Goal: Check status: Check status

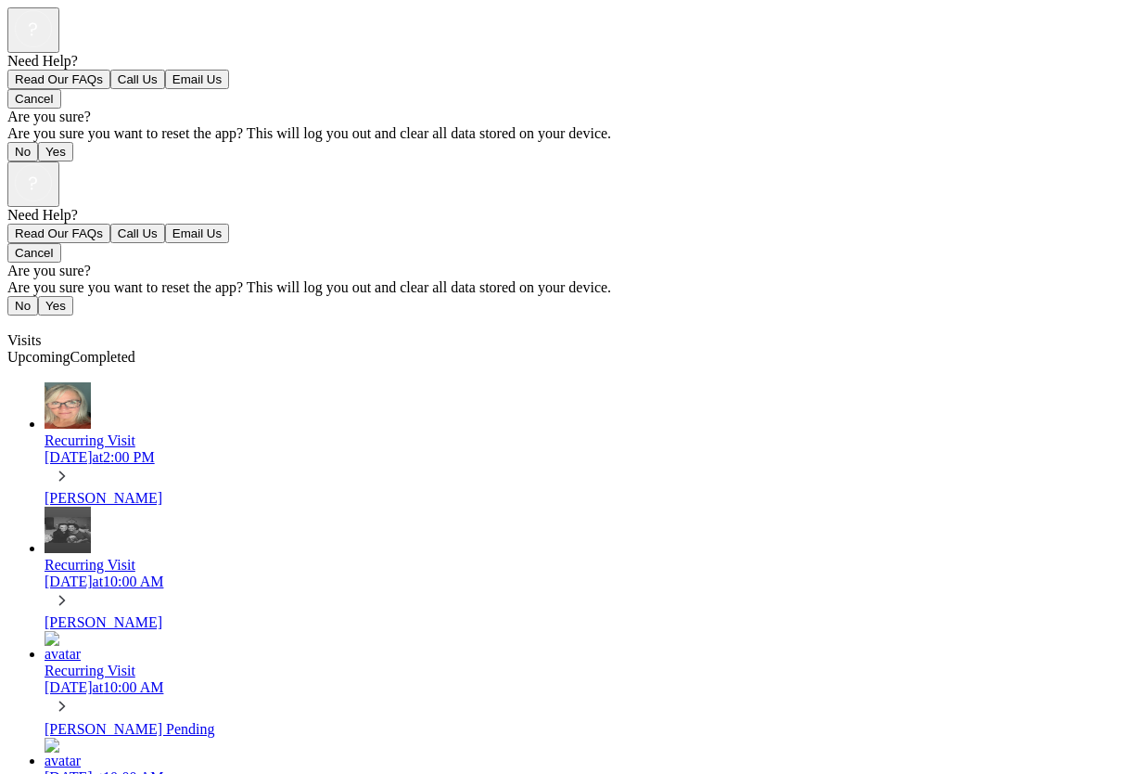
click at [269, 432] on div "Recurring Visit Fri, Sep 5 at 2:00 PM" at bounding box center [580, 461] width 1070 height 58
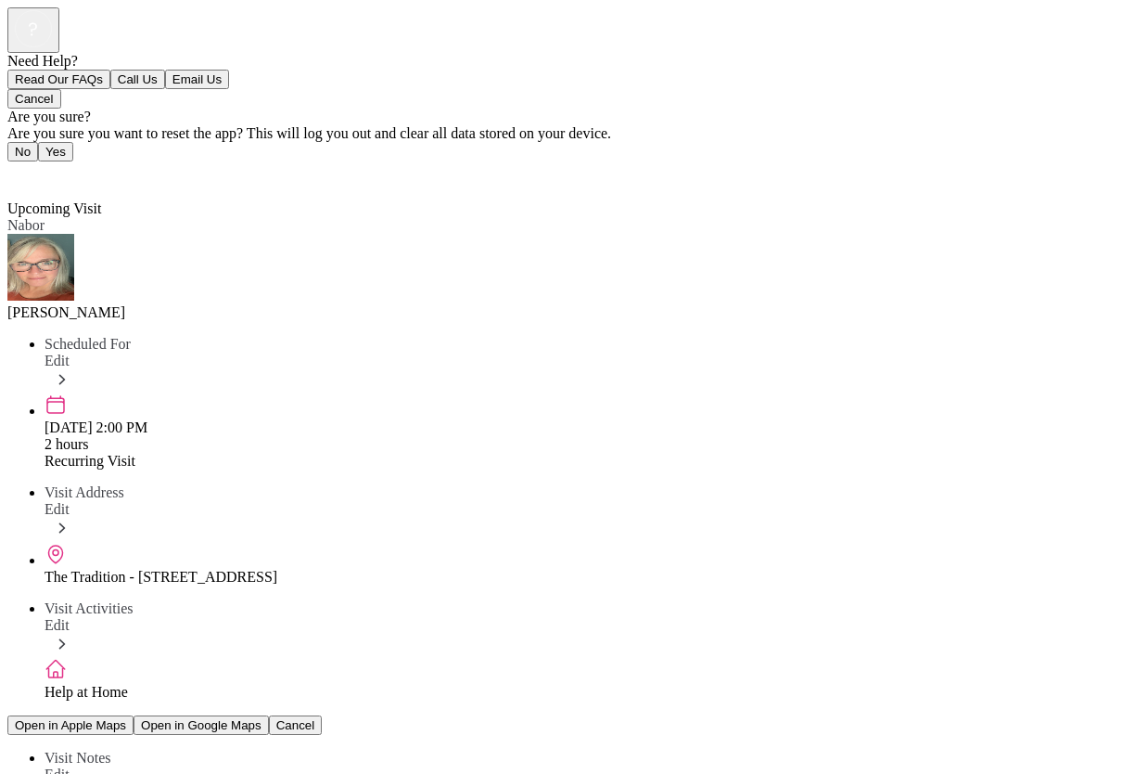
scroll to position [298, 0]
